Goal: Information Seeking & Learning: Learn about a topic

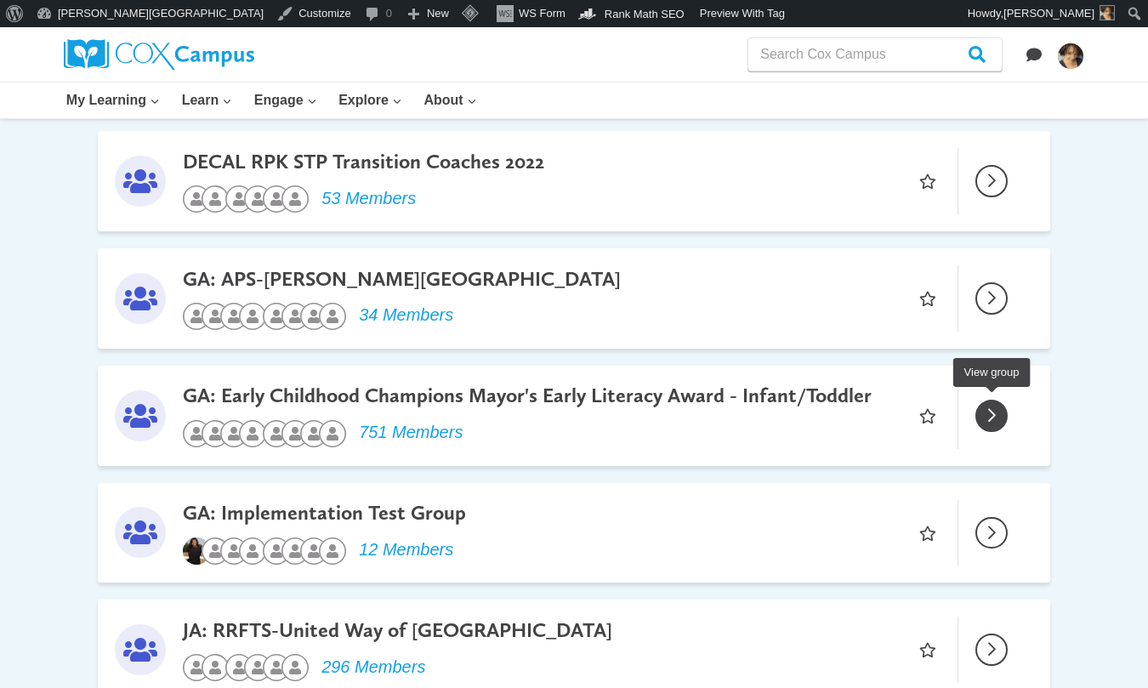
click at [995, 408] on span "View group" at bounding box center [991, 415] width 29 height 29
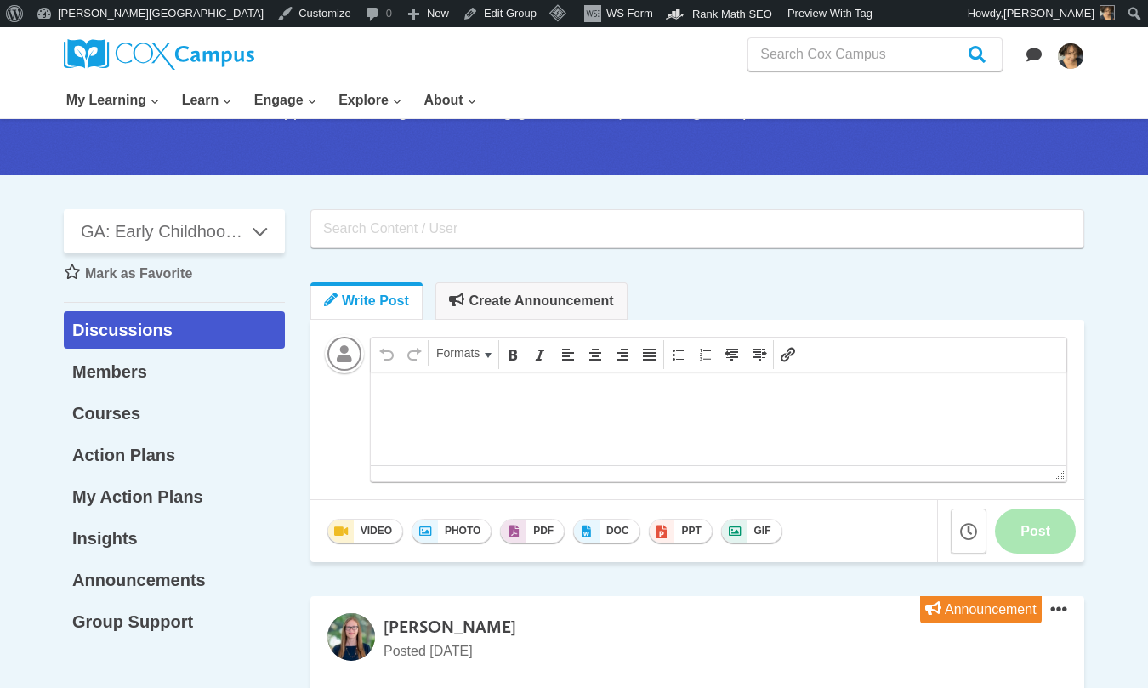
drag, startPoint x: 311, startPoint y: 53, endPoint x: 329, endPoint y: 39, distance: 22.5
click at [311, 53] on div at bounding box center [282, 54] width 437 height 54
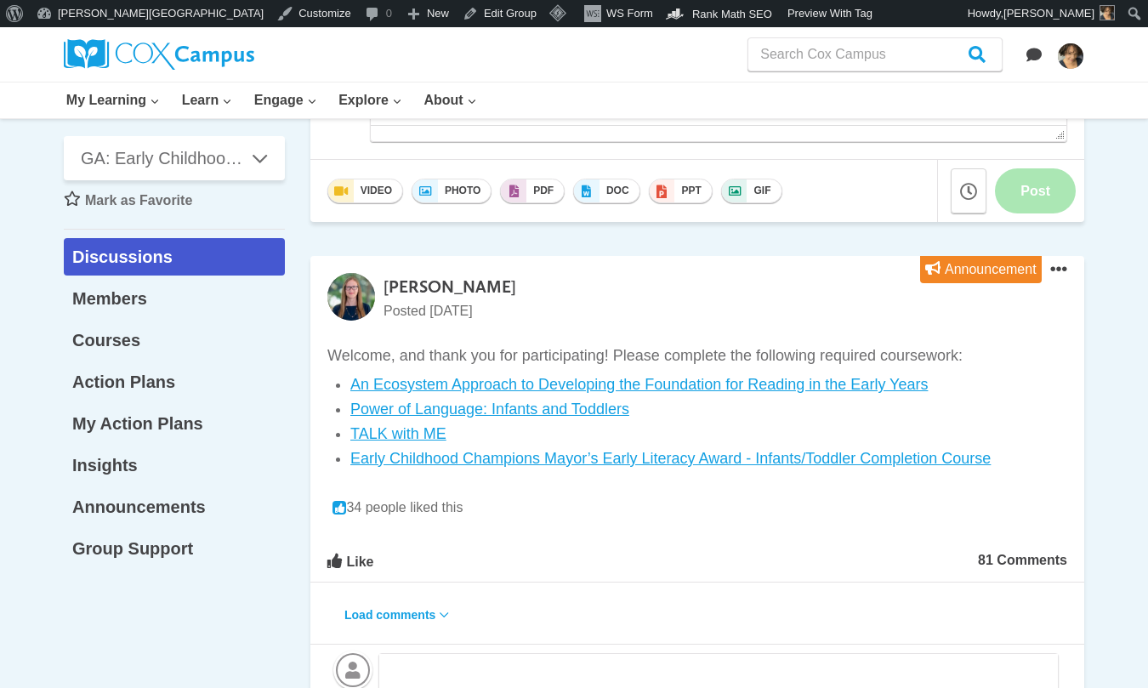
scroll to position [766, 0]
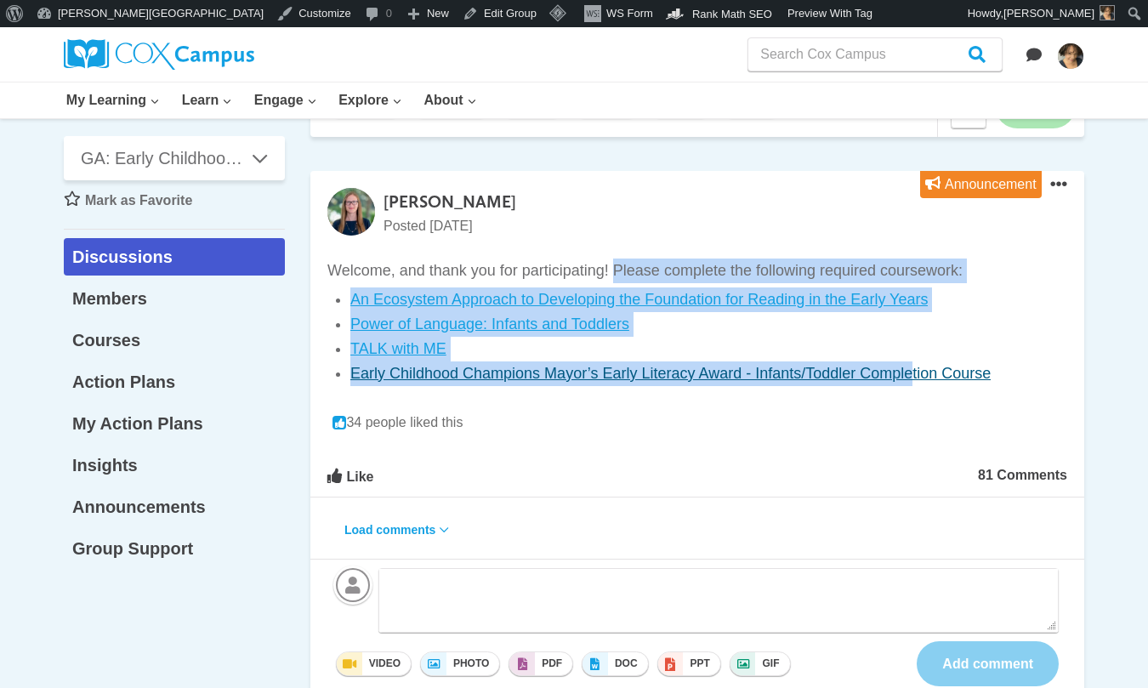
drag, startPoint x: 613, startPoint y: 268, endPoint x: 914, endPoint y: 377, distance: 320.1
click at [914, 378] on div "Welcome, and thank you for participating! Please complete the following require…" at bounding box center [697, 322] width 740 height 127
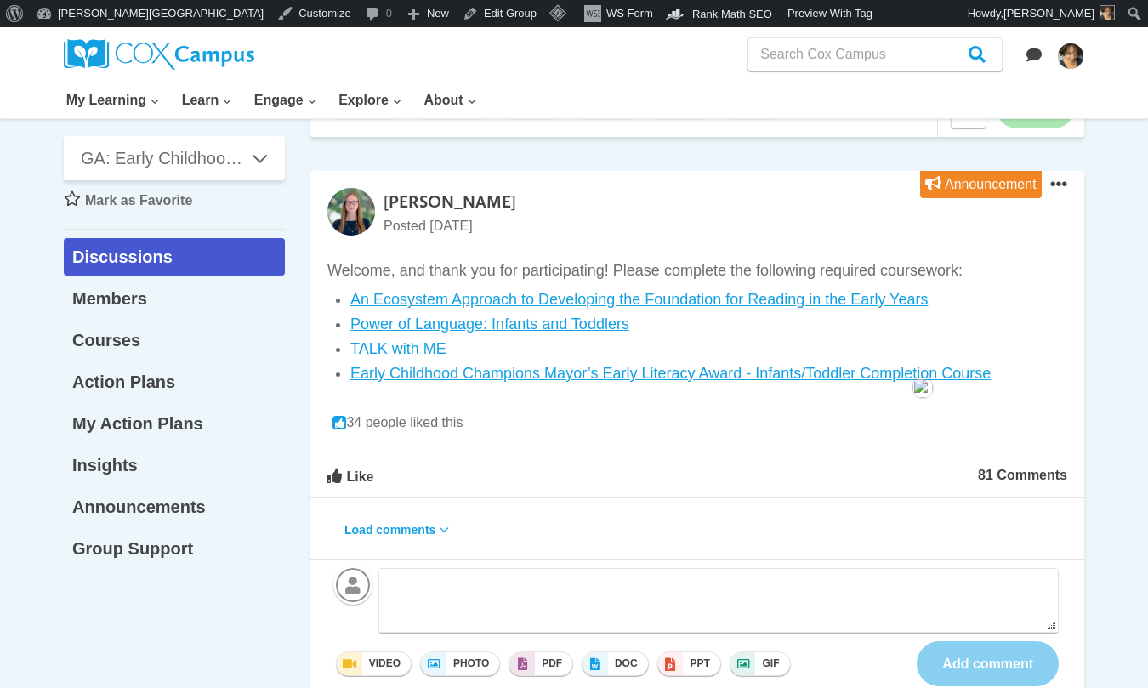
click at [394, 264] on p "Welcome, and thank you for participating! Please complete the following require…" at bounding box center [697, 271] width 740 height 25
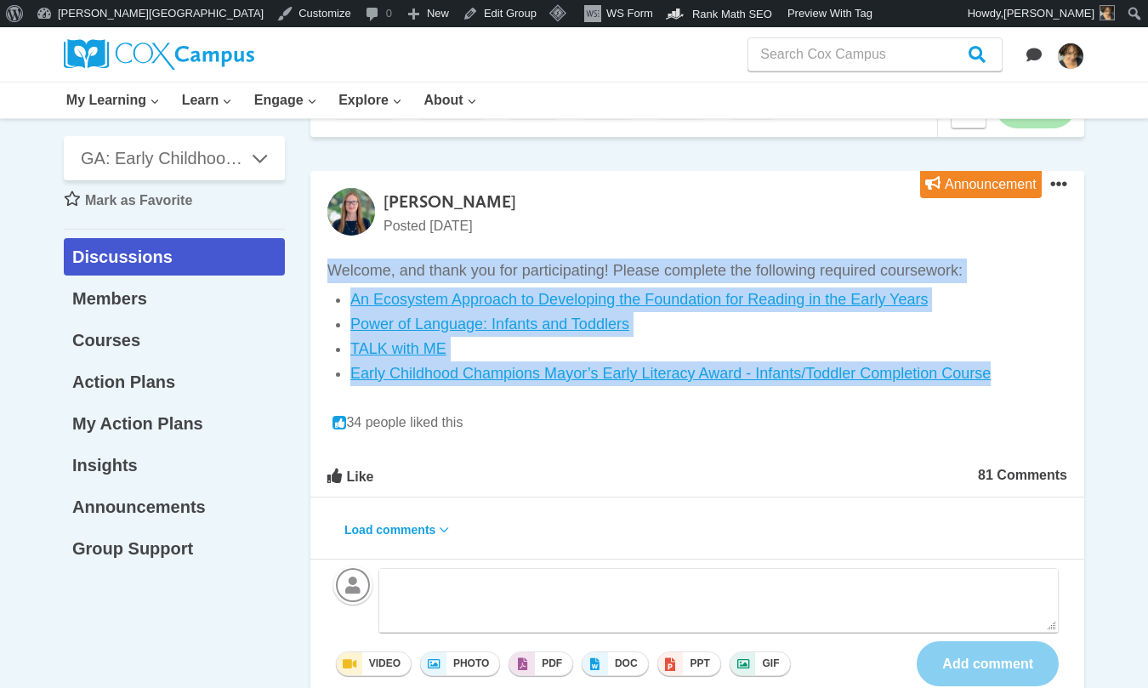
drag, startPoint x: 328, startPoint y: 269, endPoint x: 999, endPoint y: 381, distance: 680.3
click at [999, 381] on div "Welcome, and thank you for participating! Please complete the following require…" at bounding box center [697, 322] width 740 height 127
copy div "Welcome, and thank you for participating! Please complete the following require…"
click at [511, 186] on div "[PERSON_NAME] Posted [DATE] Announcement Open Post Actions Menu Unpin this post…" at bounding box center [697, 212] width 774 height 83
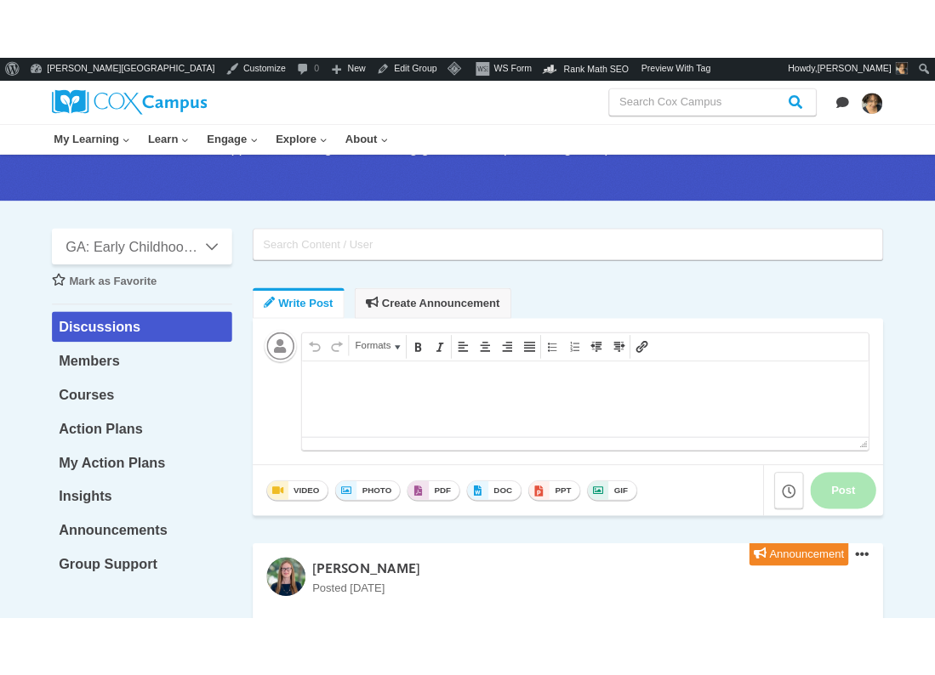
scroll to position [1, 0]
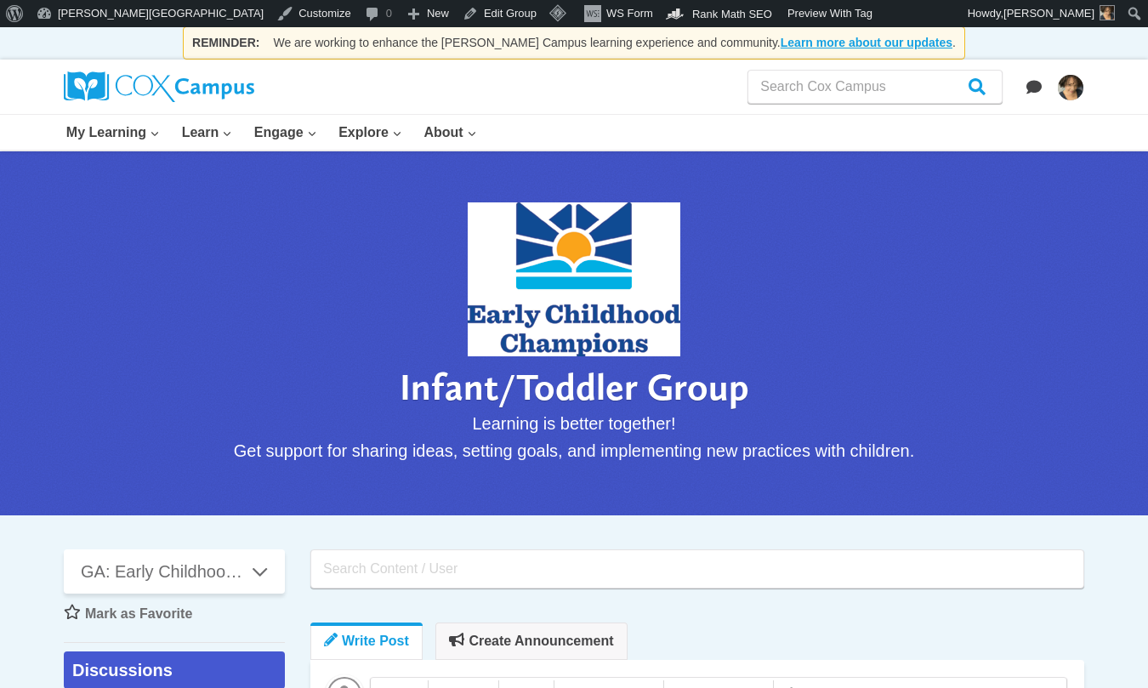
click at [571, 395] on p "Infant/Toddler Group" at bounding box center [575, 387] width 350 height 45
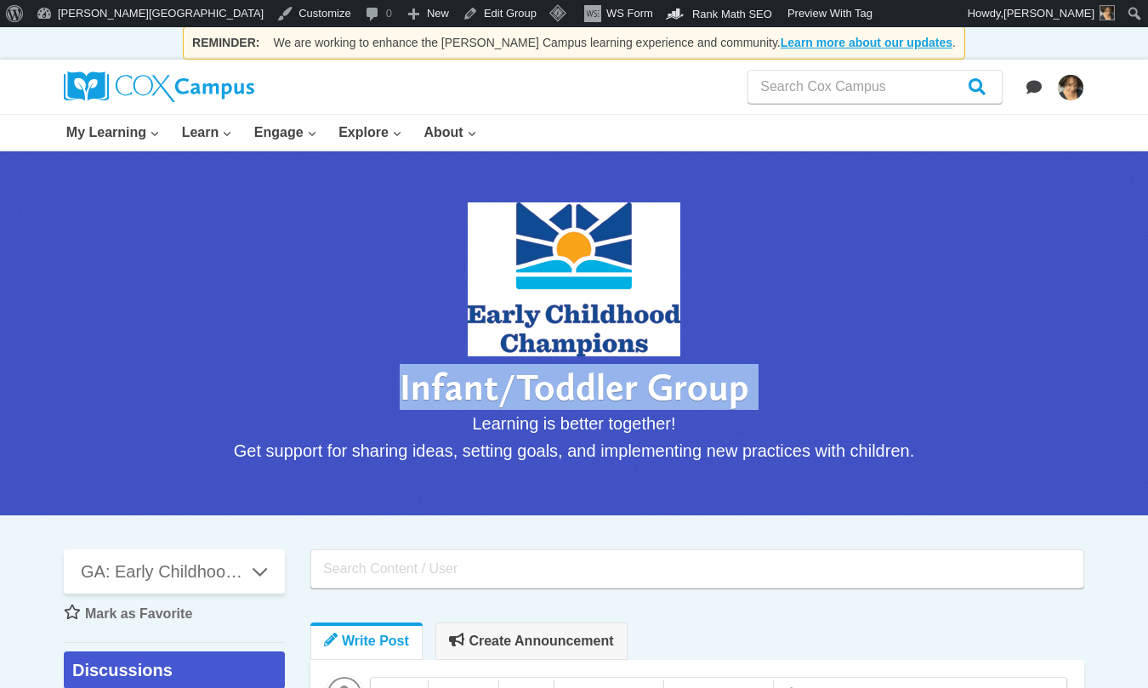
click at [571, 395] on p "Infant/Toddler Group" at bounding box center [575, 387] width 350 height 45
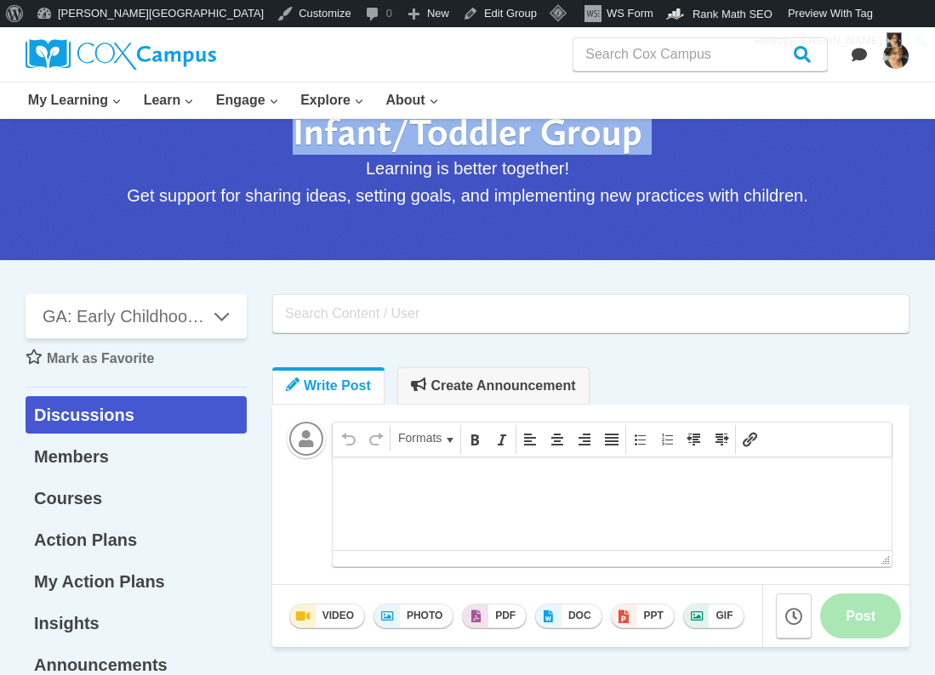
scroll to position [86, 0]
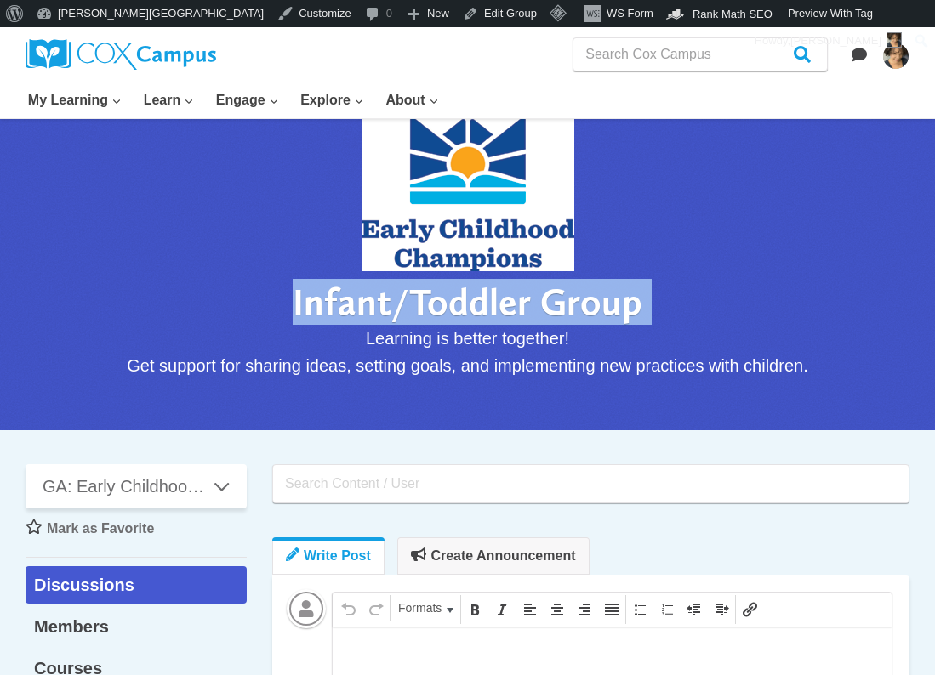
drag, startPoint x: 436, startPoint y: 435, endPoint x: 441, endPoint y: 417, distance: 18.6
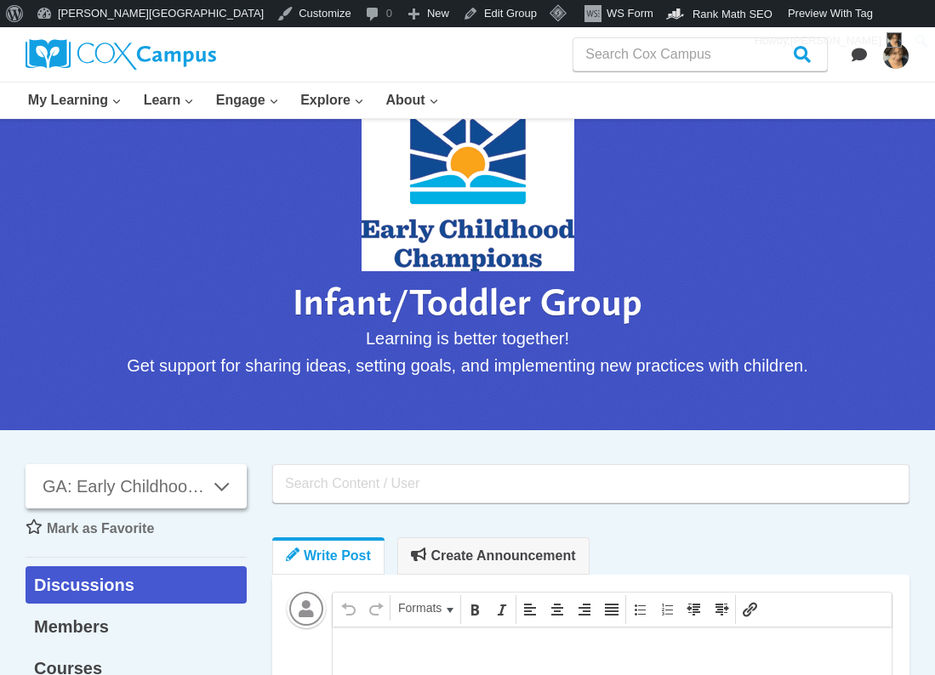
click at [191, 492] on span "GA: Early Childhood Champions Mayor's Early Literacy Award - Infant/Toddler" at bounding box center [127, 486] width 168 height 27
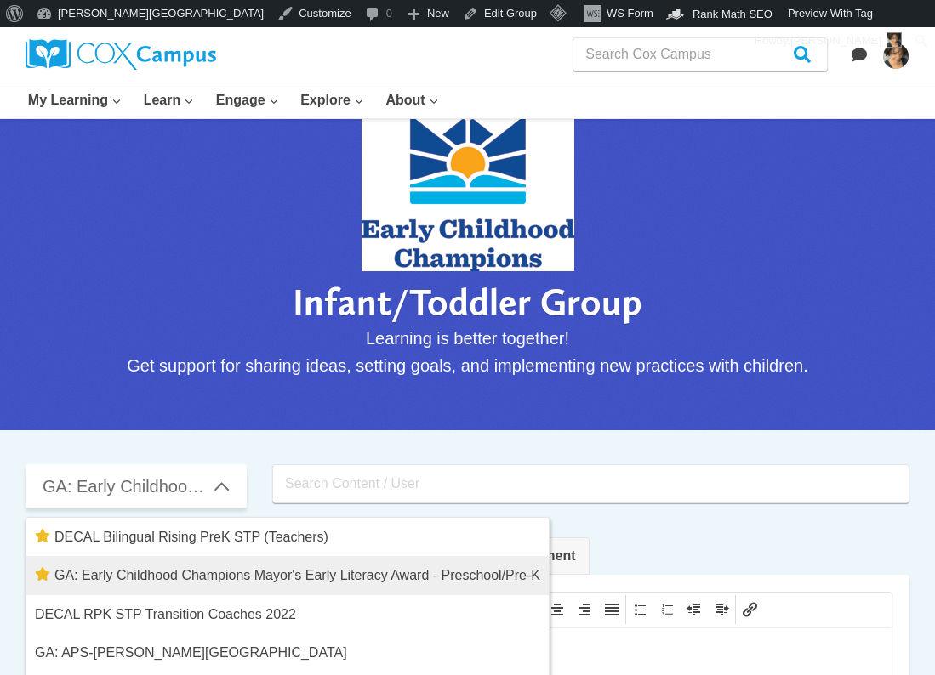
click at [196, 563] on link "GA: Early Childhood Champions Mayor's Early Literacy Award - Preschool/Pre-K" at bounding box center [287, 575] width 522 height 39
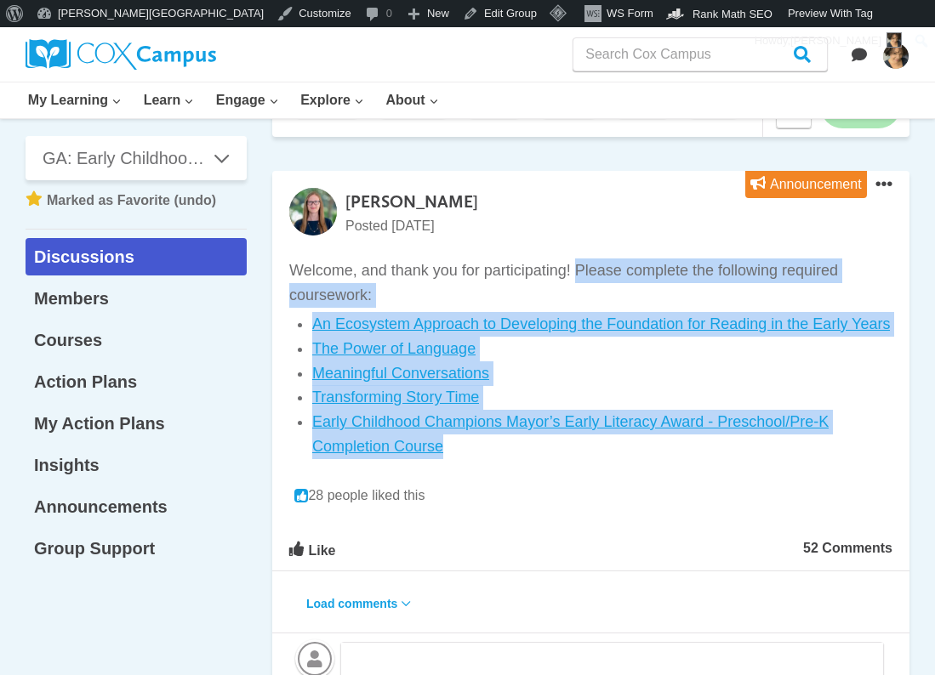
drag, startPoint x: 485, startPoint y: 452, endPoint x: 574, endPoint y: 271, distance: 202.0
click at [574, 271] on div "Welcome, and thank you for participating! Please complete the following require…" at bounding box center [590, 359] width 603 height 201
copy div "Please complete the following required coursework: An Ecosystem Approach to Dev…"
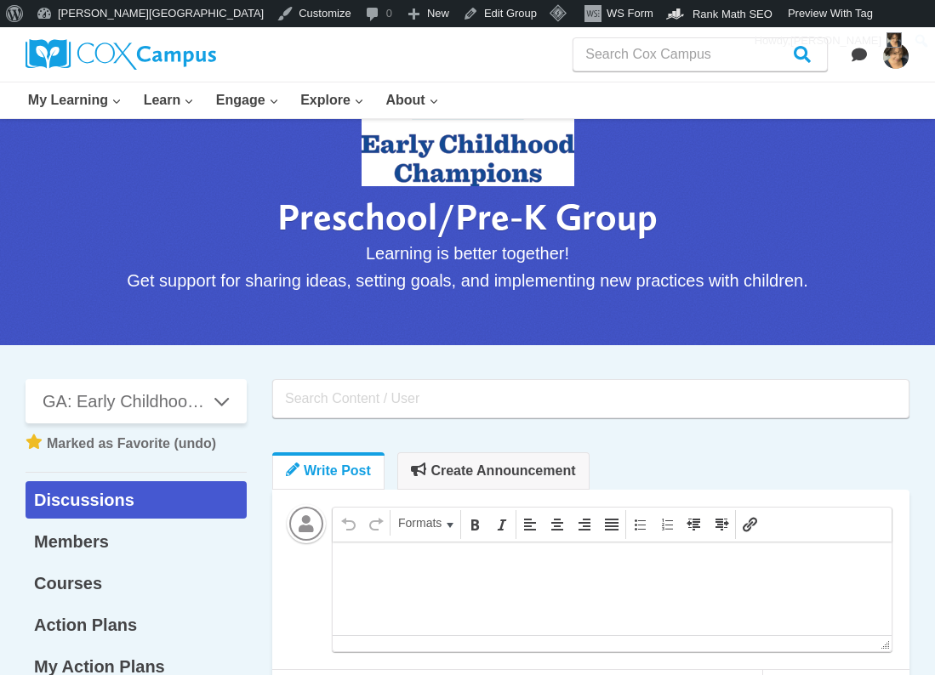
scroll to position [86, 0]
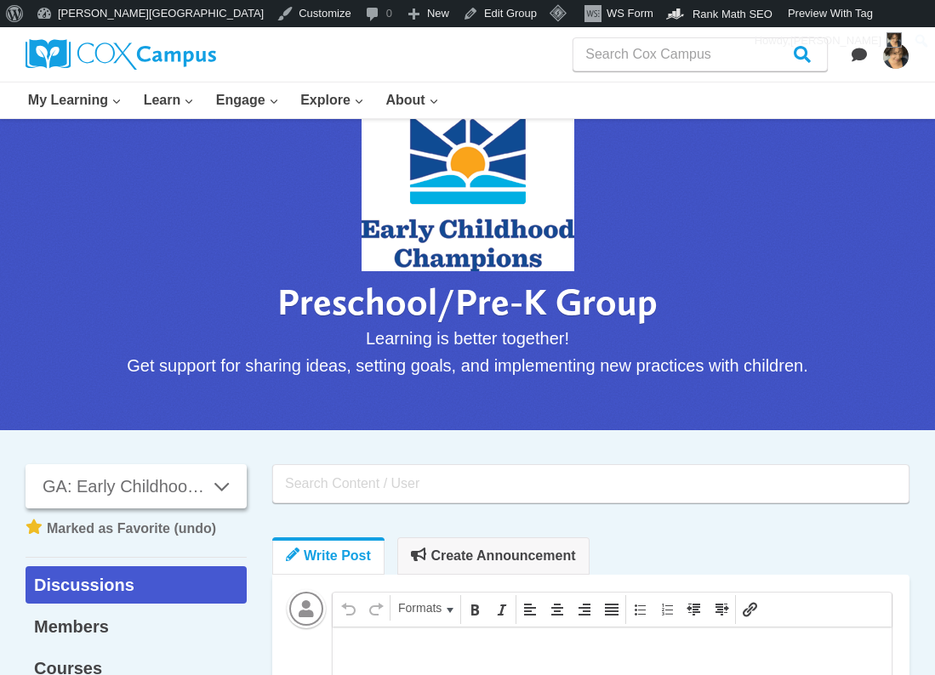
click at [173, 496] on span "GA: Early Childhood Champions Mayor's Early Literacy Award - Preschool/Pre-K" at bounding box center [127, 486] width 168 height 27
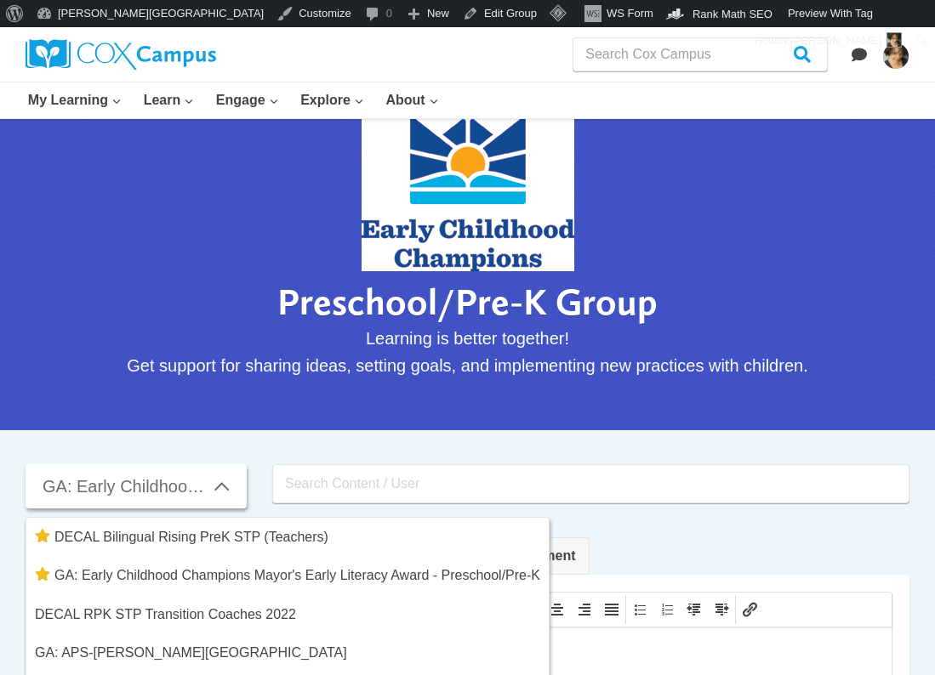
scroll to position [341, 0]
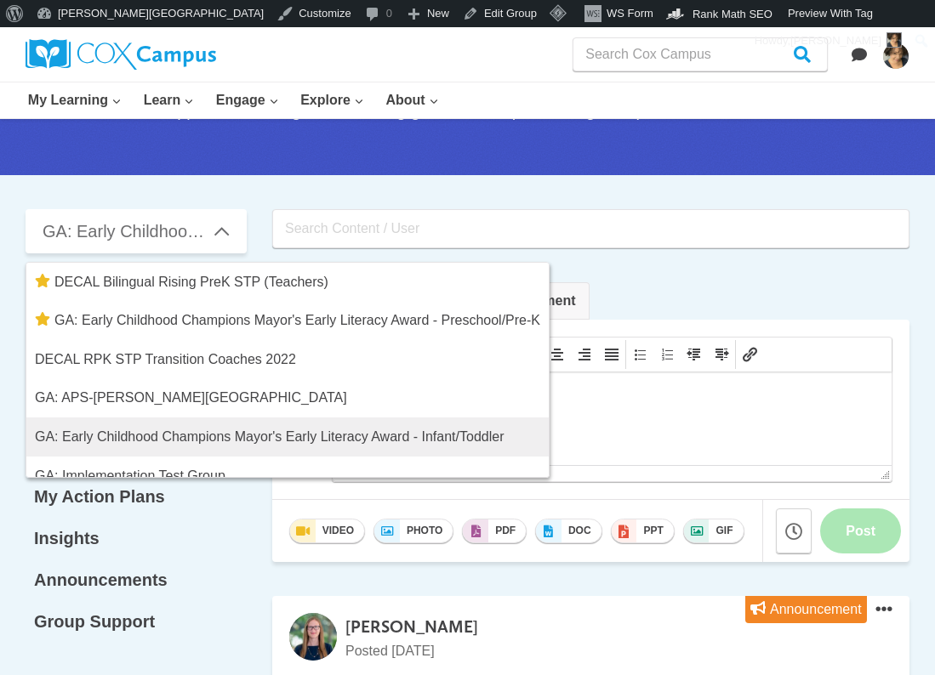
click at [216, 429] on link "GA: Early Childhood Champions Mayor's Early Literacy Award - Infant/Toddler" at bounding box center [287, 437] width 522 height 39
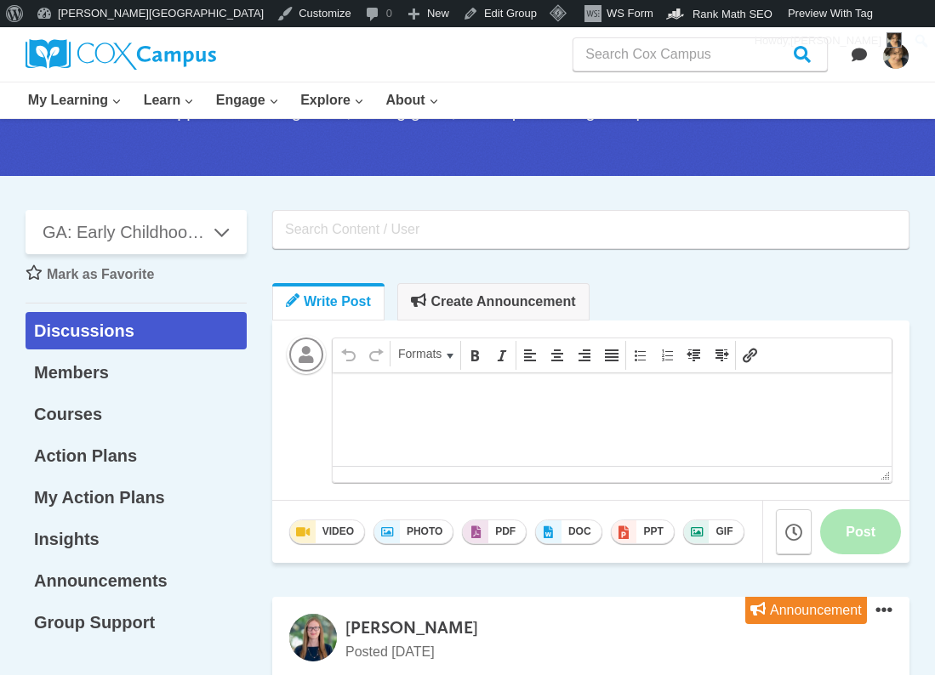
scroll to position [595, 0]
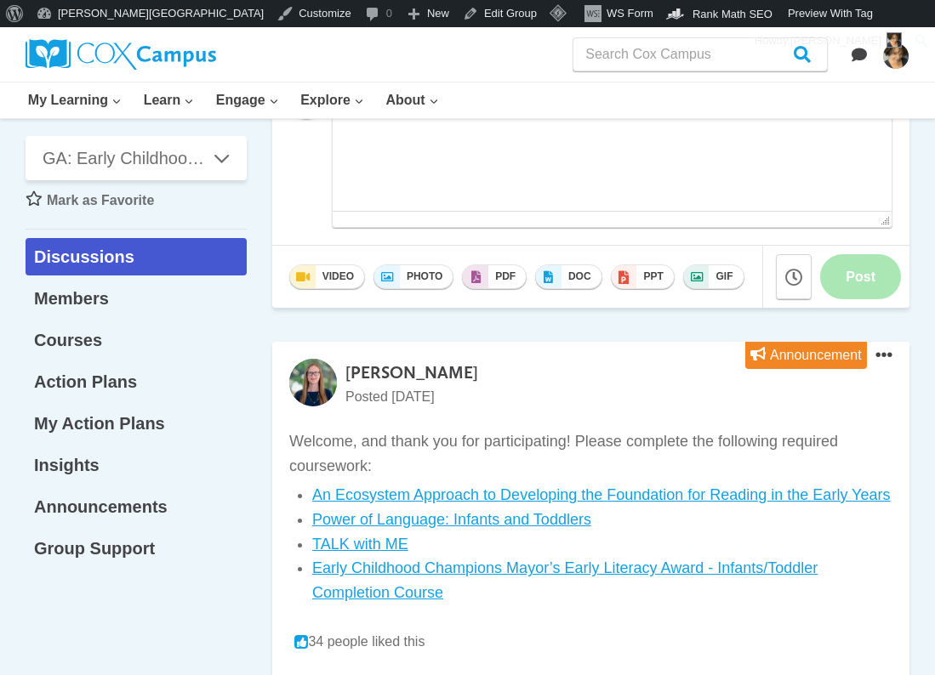
click at [401, 429] on p "Welcome, and thank you for participating! Please complete the following require…" at bounding box center [590, 453] width 603 height 49
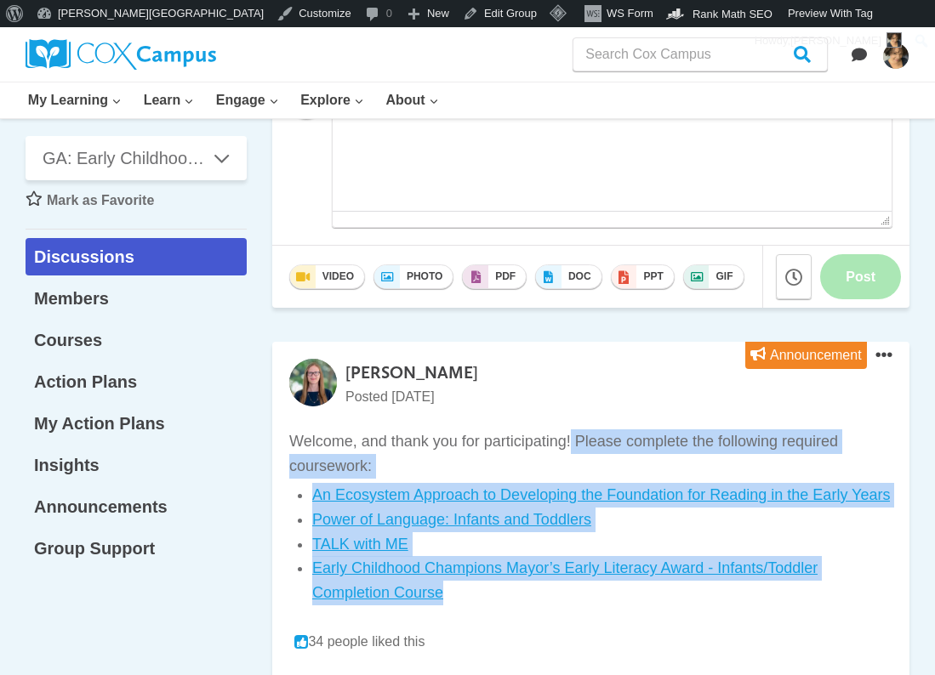
drag, startPoint x: 572, startPoint y: 441, endPoint x: 709, endPoint y: 588, distance: 201.0
click at [709, 588] on div "Welcome, and thank you for participating! Please complete the following require…" at bounding box center [590, 517] width 603 height 176
copy div "Please complete the following required coursework: An Ecosystem Approach to Dev…"
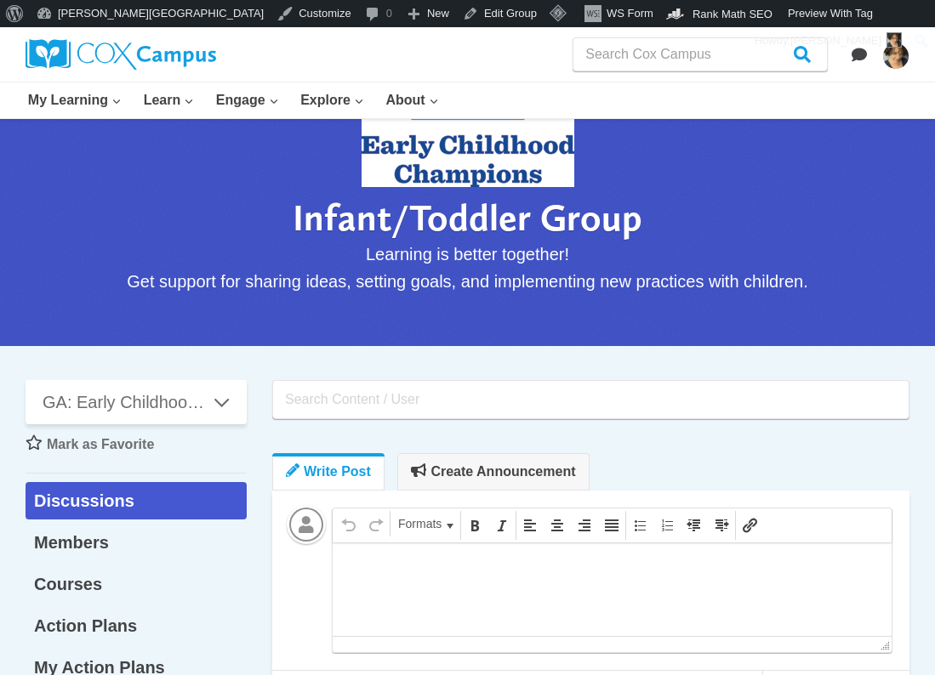
scroll to position [510, 0]
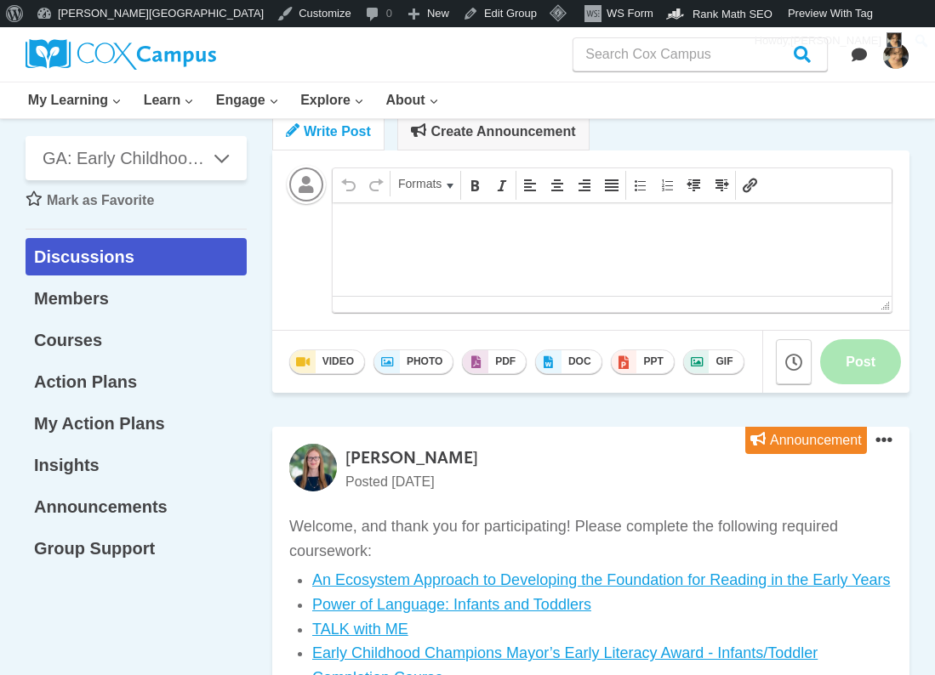
click at [327, 515] on p "Welcome, and thank you for participating! Please complete the following require…" at bounding box center [590, 539] width 603 height 49
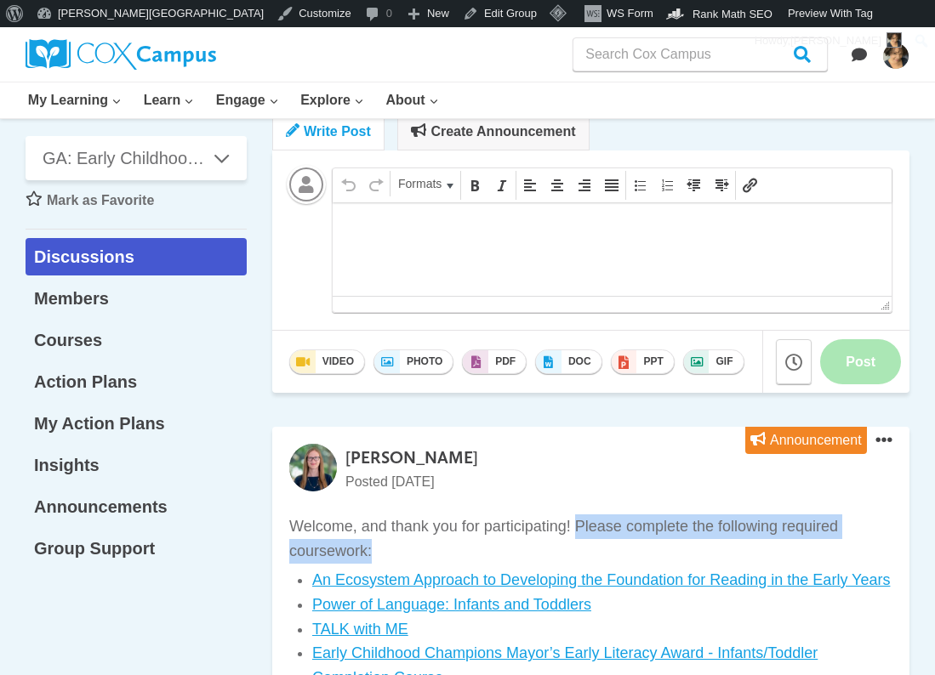
drag, startPoint x: 575, startPoint y: 522, endPoint x: 584, endPoint y: 542, distance: 21.7
click at [584, 542] on p "Welcome, and thank you for participating! Please complete the following require…" at bounding box center [590, 539] width 603 height 49
copy p "Please complete the following required coursework:"
drag, startPoint x: 372, startPoint y: 539, endPoint x: 395, endPoint y: 535, distance: 24.2
click at [372, 539] on p "Welcome, and thank you for participating! Please complete the following require…" at bounding box center [590, 539] width 603 height 49
